Goal: Information Seeking & Learning: Learn about a topic

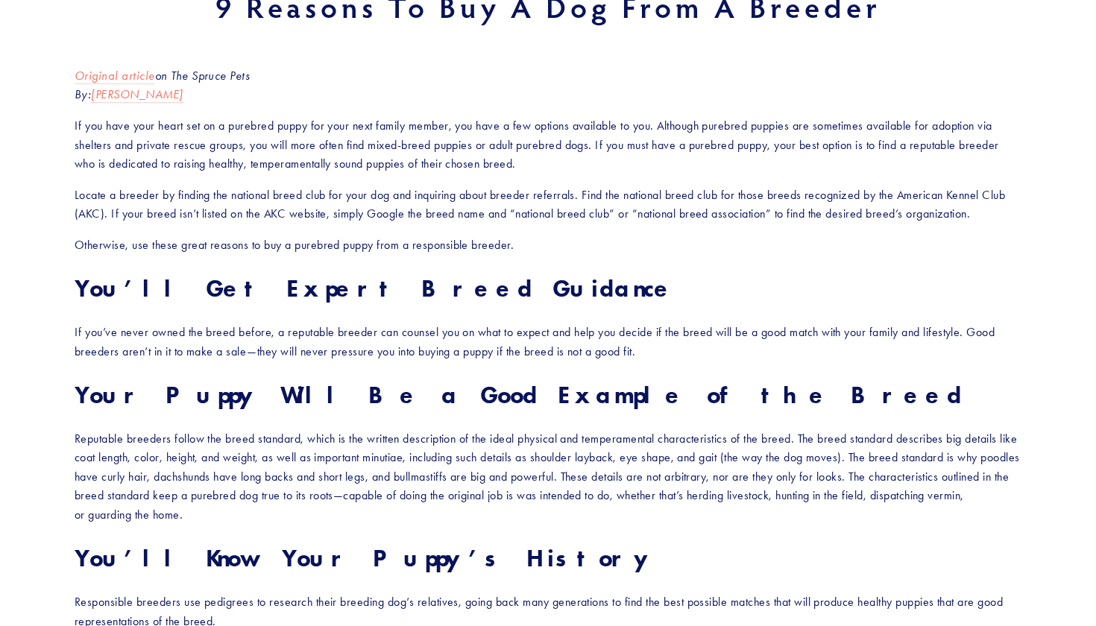
scroll to position [221, 0]
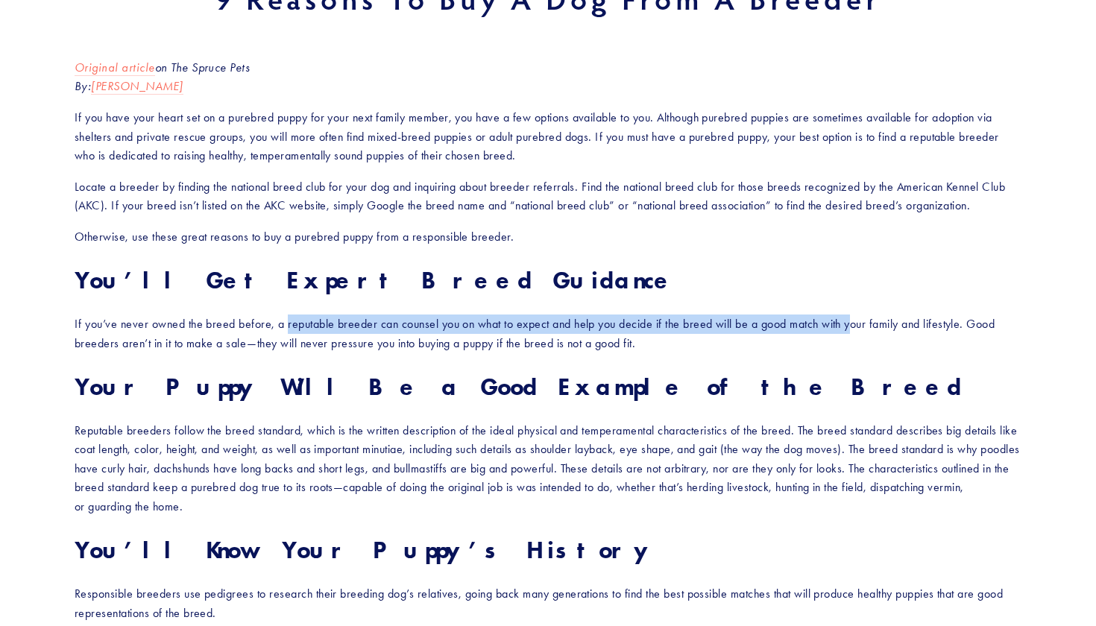
drag, startPoint x: 287, startPoint y: 324, endPoint x: 892, endPoint y: 329, distance: 605.3
click at [860, 326] on p "If you’ve never owned the breed before, a reputable breeder can counsel you on …" at bounding box center [548, 334] width 947 height 38
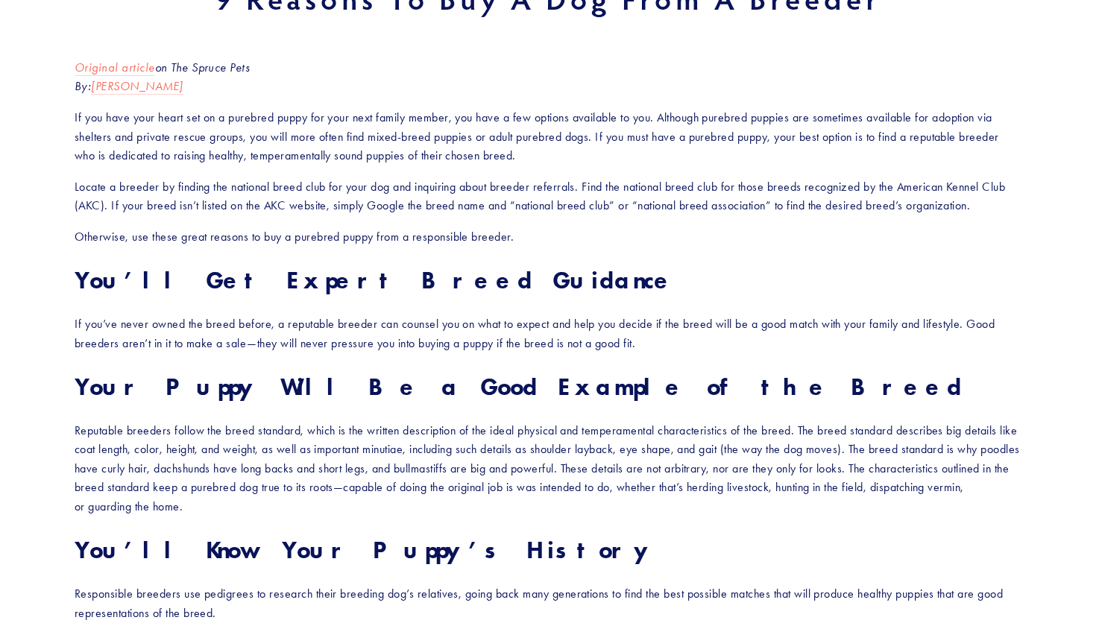
click at [942, 330] on p "If you’ve never owned the breed before, a reputable breeder can counsel you on …" at bounding box center [548, 334] width 947 height 38
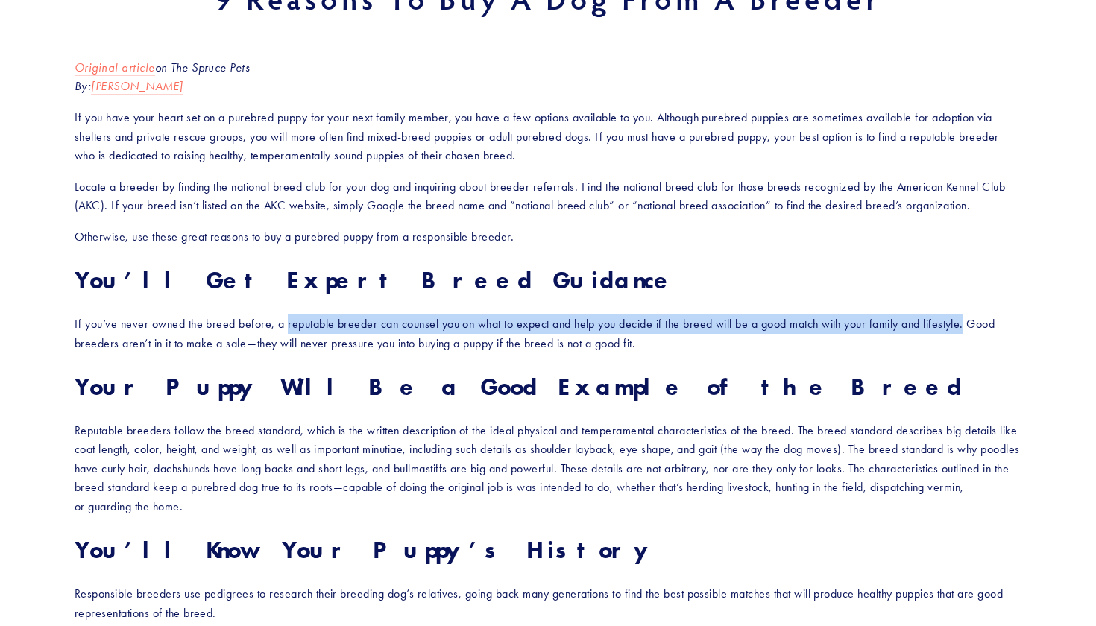
drag, startPoint x: 288, startPoint y: 324, endPoint x: 971, endPoint y: 325, distance: 683.6
click at [971, 325] on p "If you’ve never owned the breed before, a reputable breeder can counsel you on …" at bounding box center [548, 334] width 947 height 38
copy p "reputable breeder can counsel you on what to expect and help you decide if the …"
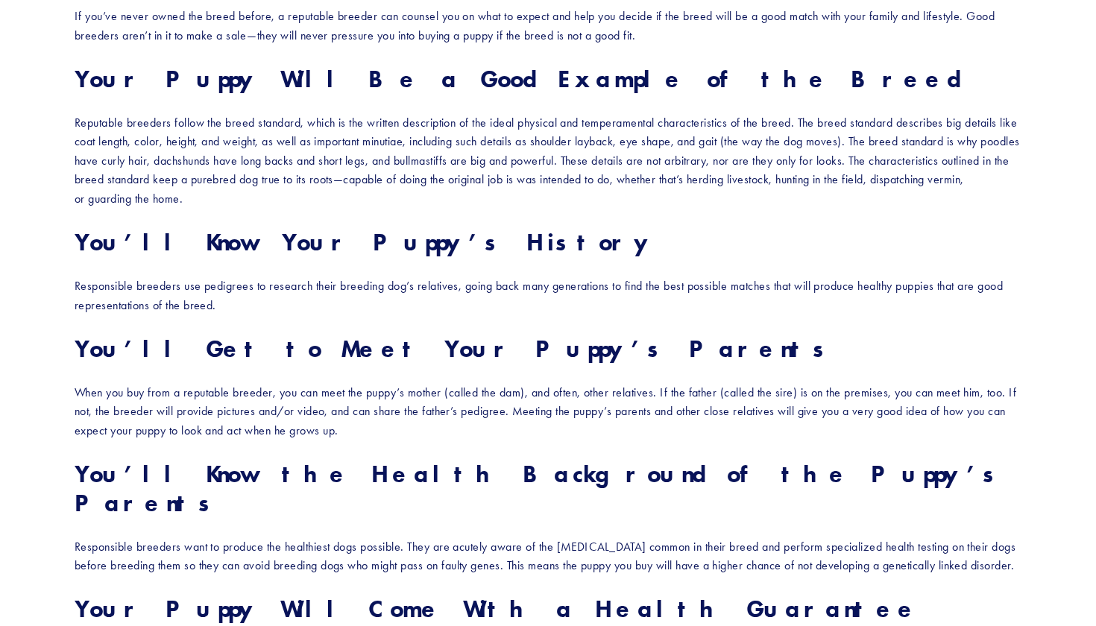
scroll to position [535, 0]
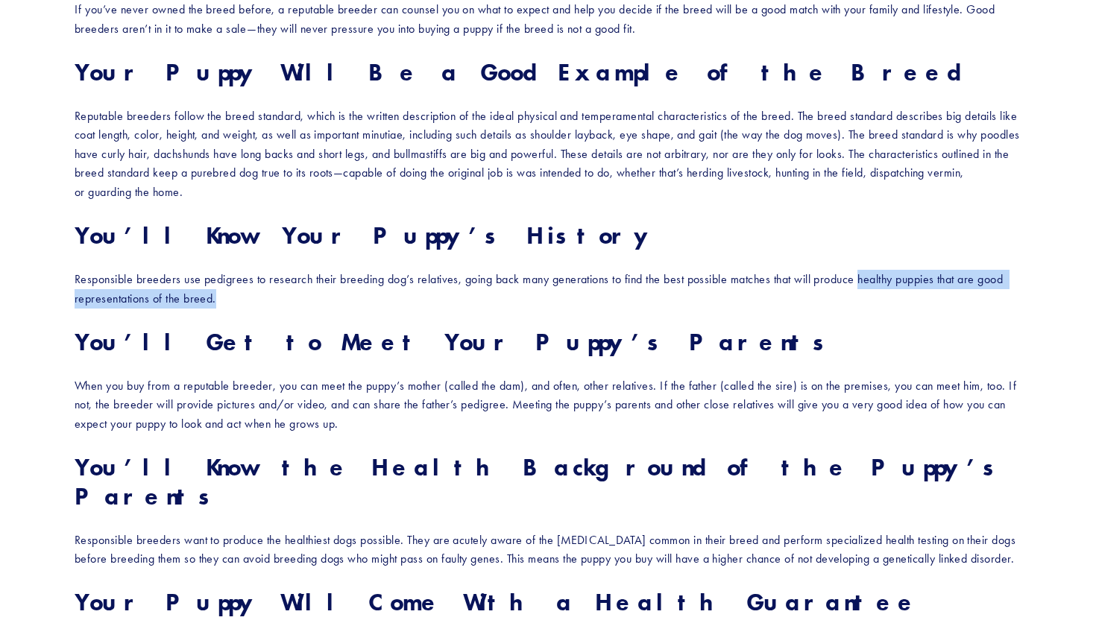
drag, startPoint x: 864, startPoint y: 273, endPoint x: 864, endPoint y: 283, distance: 10.4
click at [864, 283] on p "Responsible breeders use pedigrees to research their breeding dog’s relatives, …" at bounding box center [548, 289] width 947 height 38
copy p "healthy puppies that are good representations of the breed."
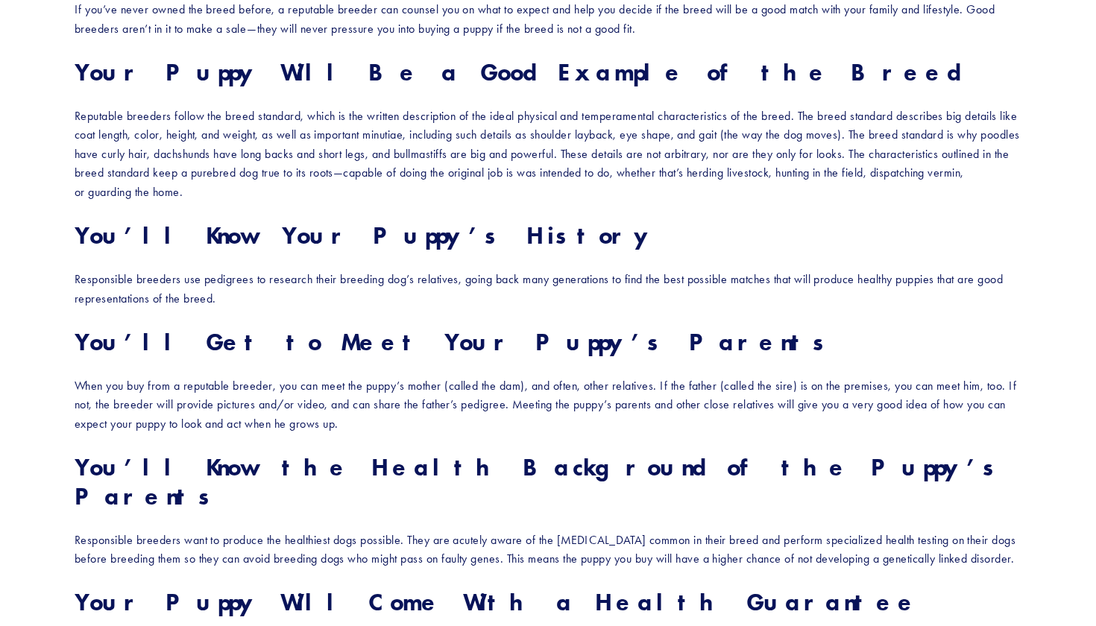
click at [446, 327] on strong "You’ll Get to Meet Your Puppy’s Parents" at bounding box center [455, 341] width 760 height 29
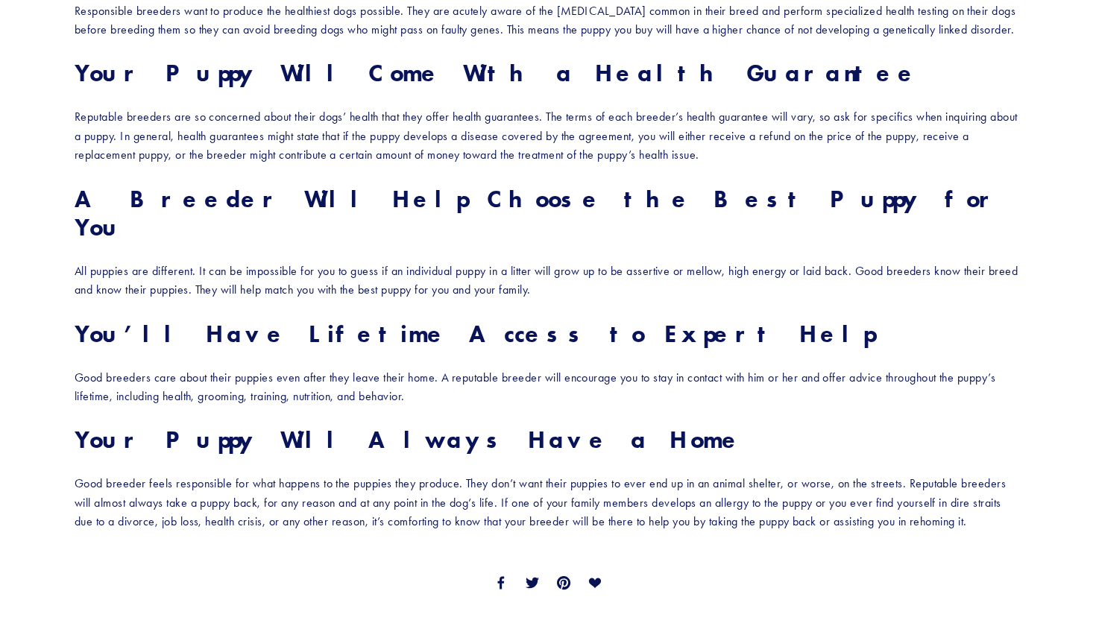
scroll to position [1063, 0]
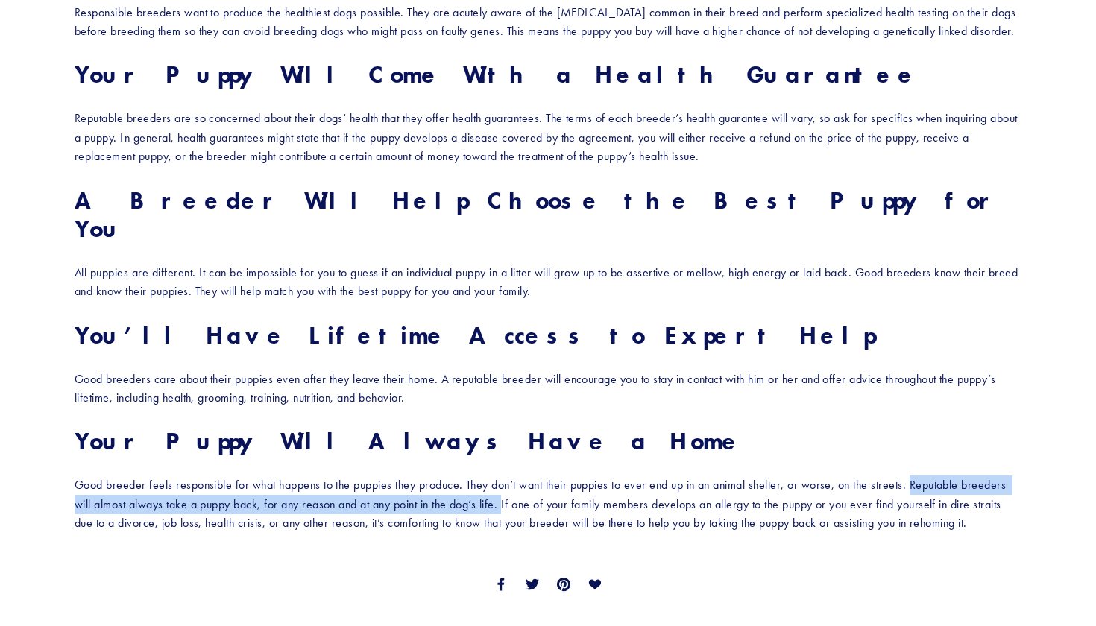
drag, startPoint x: 913, startPoint y: 432, endPoint x: 505, endPoint y: 445, distance: 408.0
click at [506, 476] on p "Good breeder feels responsible for what happens to the puppies they produce. Th…" at bounding box center [548, 504] width 947 height 57
copy p "Reputable breeders will almost always take a puppy back, for any reason and at …"
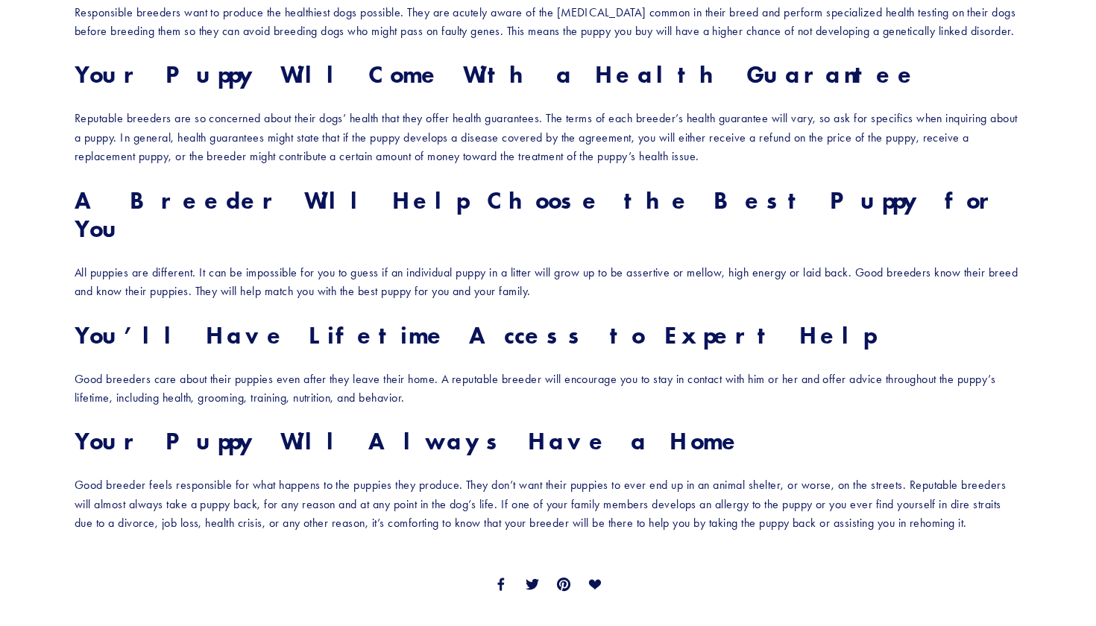
click at [581, 263] on p "All puppies are different. It can be impossible for you to guess if an individu…" at bounding box center [548, 282] width 947 height 38
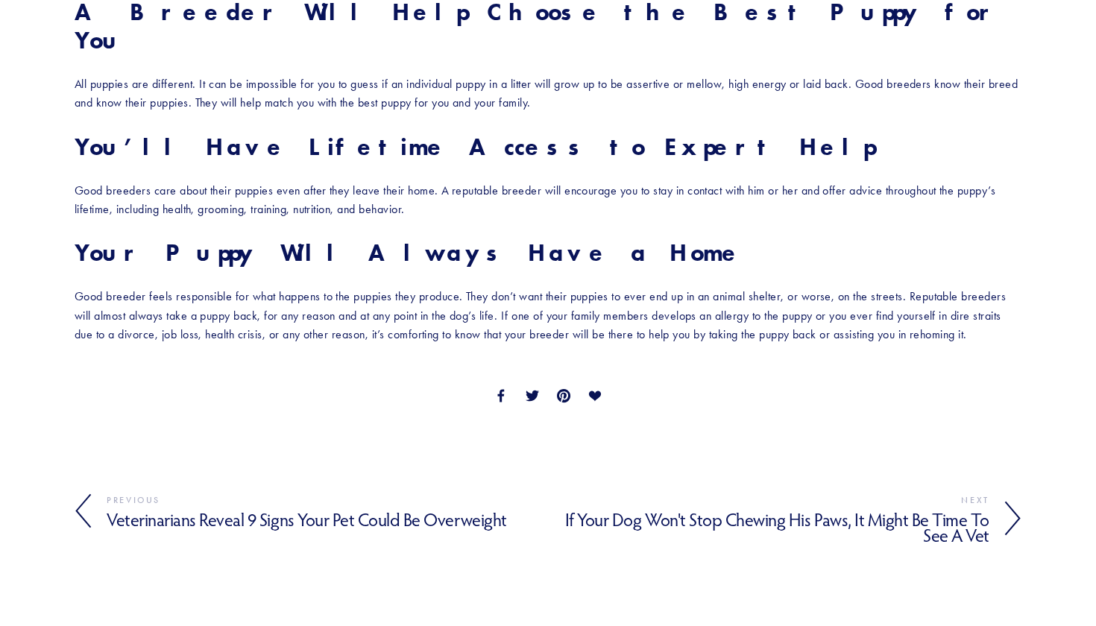
scroll to position [1249, 0]
